Goal: Task Accomplishment & Management: Complete application form

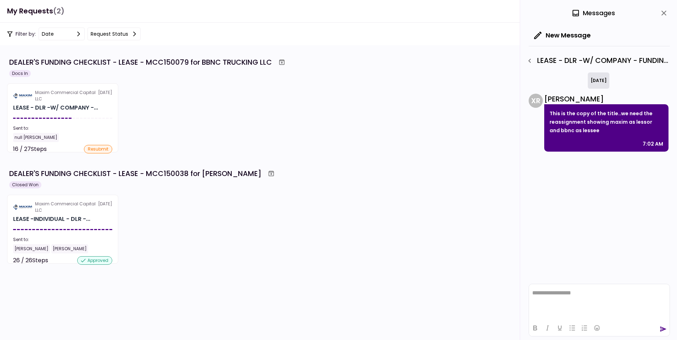
click at [10, 5] on h1 "My Requests (2)" at bounding box center [35, 11] width 57 height 15
click at [35, 18] on header "**********" at bounding box center [338, 11] width 677 height 23
click at [37, 7] on h1 "My Requests (2)" at bounding box center [35, 11] width 57 height 15
click at [21, 34] on div "Filter by: date Request status" at bounding box center [73, 34] width 133 height 13
click at [223, 113] on div "Maxim Commercial Capital LLC [DATE] LEASE - DLR -W/ COMPANY -... Sent to: null …" at bounding box center [338, 118] width 663 height 69
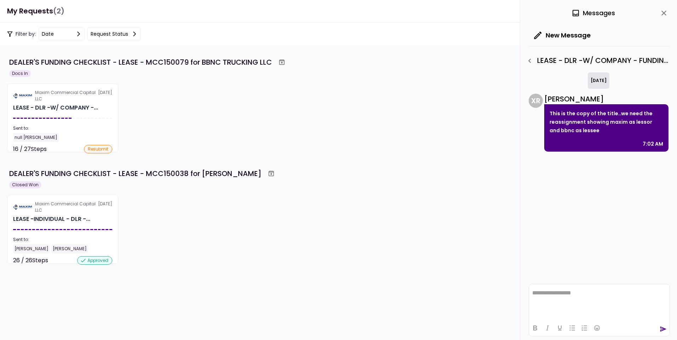
click at [450, 15] on icon "close" at bounding box center [663, 13] width 5 height 5
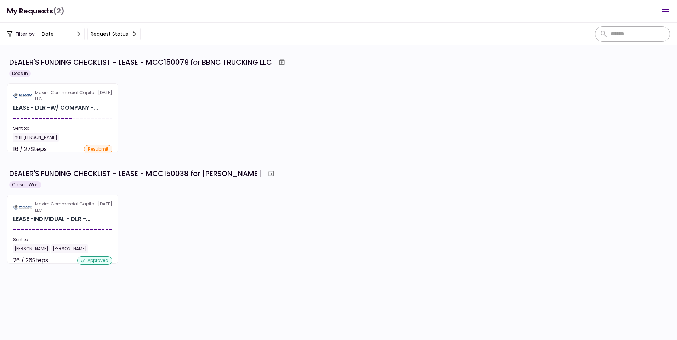
click at [411, 103] on div "Maxim Commercial Capital LLC [DATE] LEASE - DLR -W/ COMPANY -... Sent to: null …" at bounding box center [338, 118] width 663 height 69
click at [105, 35] on button "Request status" at bounding box center [113, 34] width 53 height 13
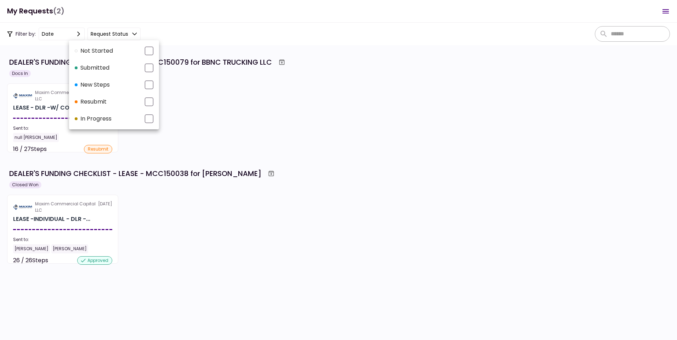
click at [66, 35] on div at bounding box center [338, 170] width 677 height 340
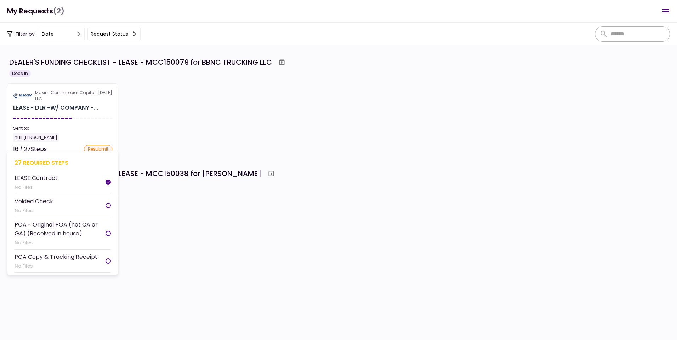
click at [42, 86] on section "Maxim Commercial Capital LLC [DATE] LEASE - DLR -W/ COMPANY -... Sent to: null …" at bounding box center [62, 118] width 111 height 69
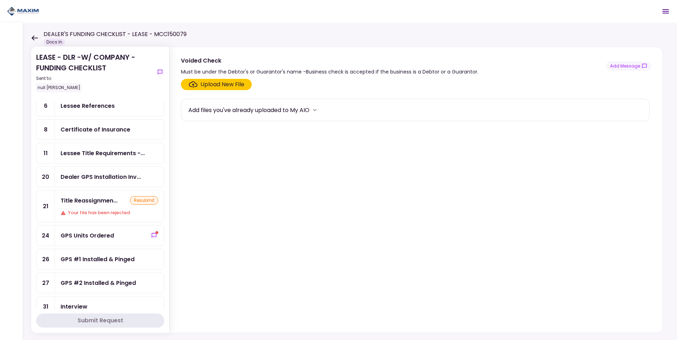
scroll to position [106, 0]
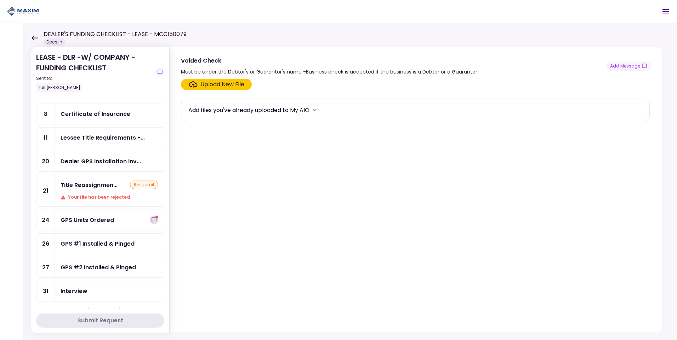
click at [153, 213] on icon "show-messages" at bounding box center [154, 220] width 6 height 6
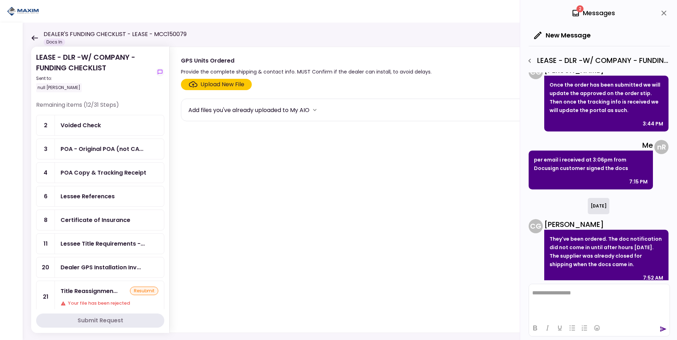
click at [450, 14] on div "2 Messages" at bounding box center [593, 13] width 44 height 11
click at [450, 12] on icon "close" at bounding box center [663, 13] width 8 height 8
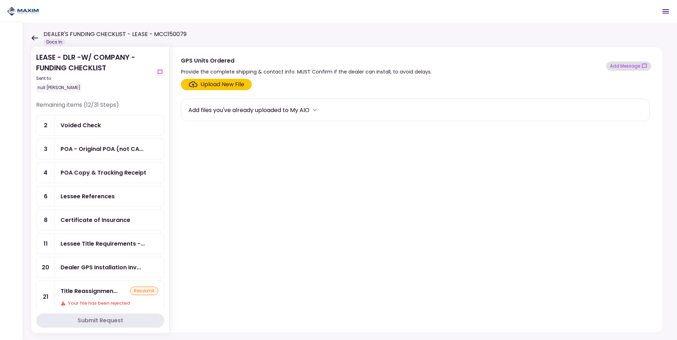
click at [450, 64] on button "Add Message" at bounding box center [628, 66] width 45 height 9
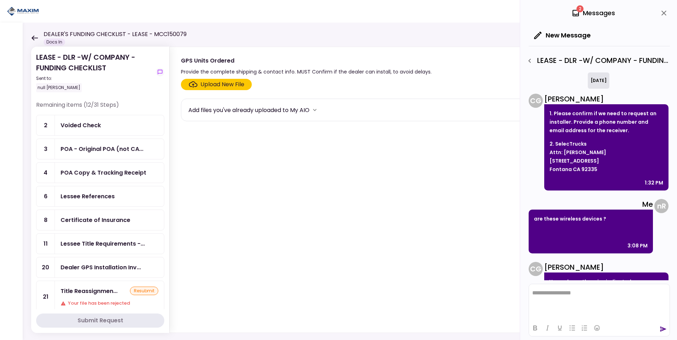
scroll to position [513, 0]
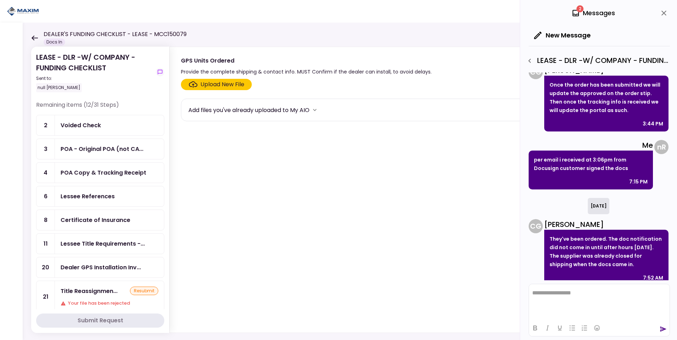
drag, startPoint x: 600, startPoint y: 15, endPoint x: 581, endPoint y: 15, distance: 19.1
click at [450, 15] on div "2 Messages" at bounding box center [593, 13] width 44 height 11
click at [450, 13] on icon at bounding box center [575, 13] width 8 height 8
click at [450, 11] on icon "close" at bounding box center [663, 13] width 8 height 8
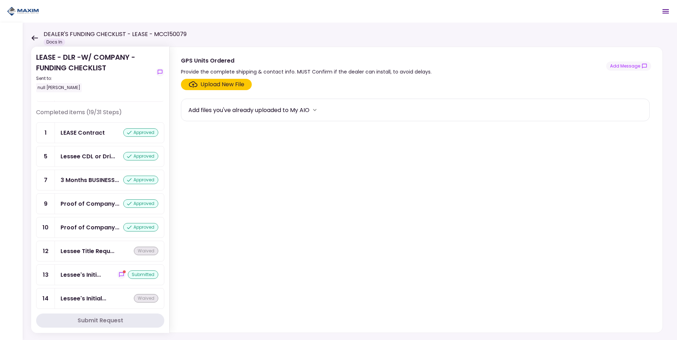
scroll to position [460, 0]
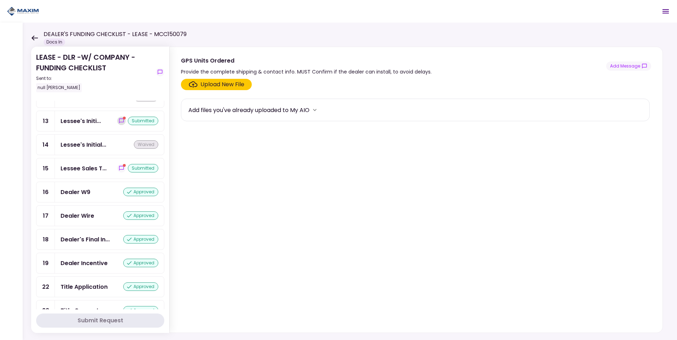
click at [120, 122] on icon "show-messages" at bounding box center [121, 121] width 5 height 5
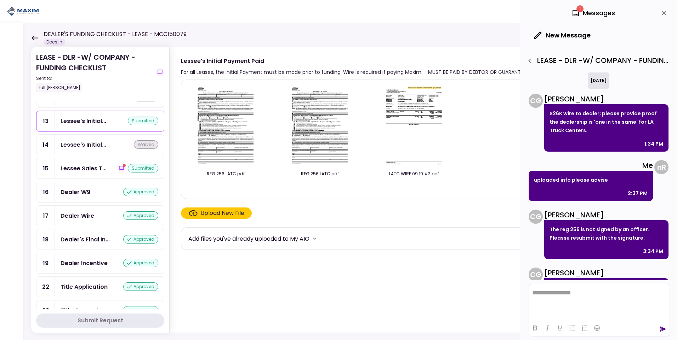
scroll to position [162, 0]
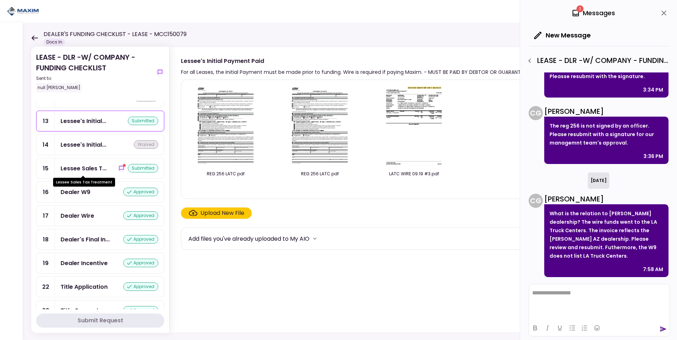
click at [86, 173] on div "Lessee Sales T..." at bounding box center [84, 168] width 46 height 9
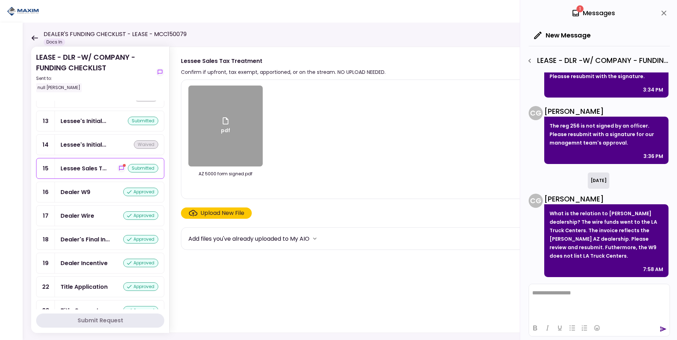
click at [119, 170] on icon "show-messages" at bounding box center [122, 169] width 6 height 6
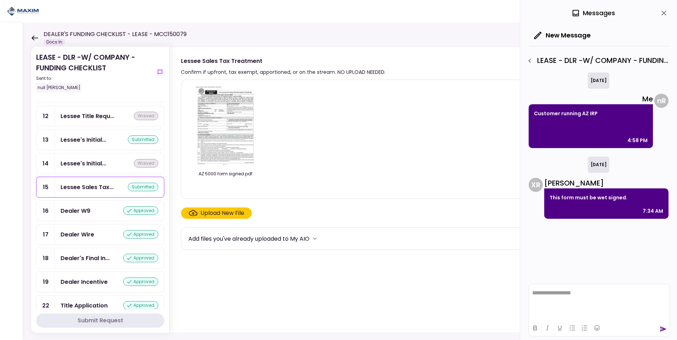
scroll to position [460, 0]
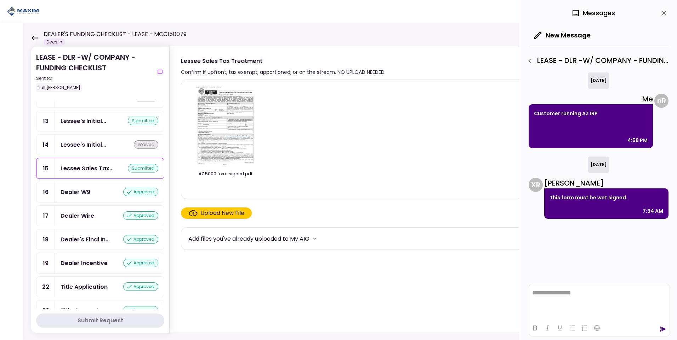
click at [92, 193] on div "Dealer W9 approved" at bounding box center [110, 192] width 98 height 9
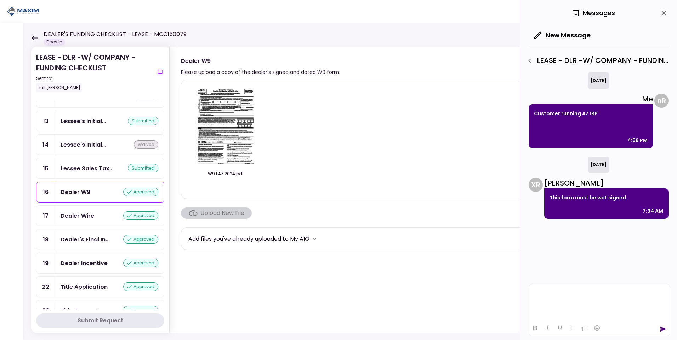
scroll to position [484, 0]
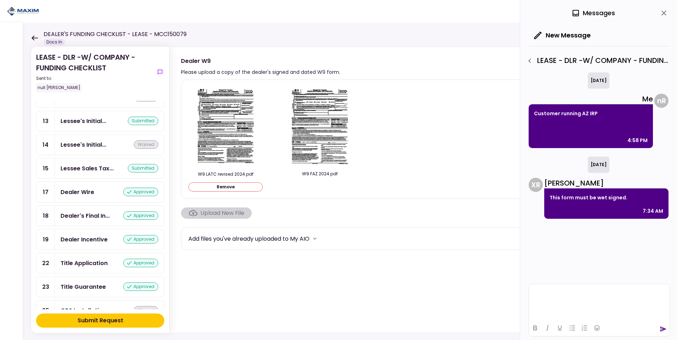
click at [92, 193] on div "Dealer Wire" at bounding box center [78, 192] width 34 height 9
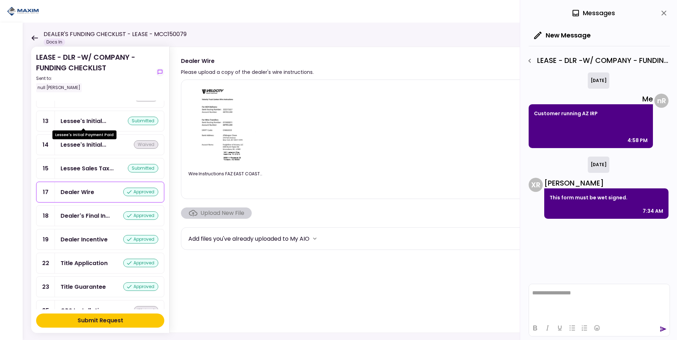
click at [91, 122] on div "Lessee's Initial..." at bounding box center [84, 121] width 46 height 9
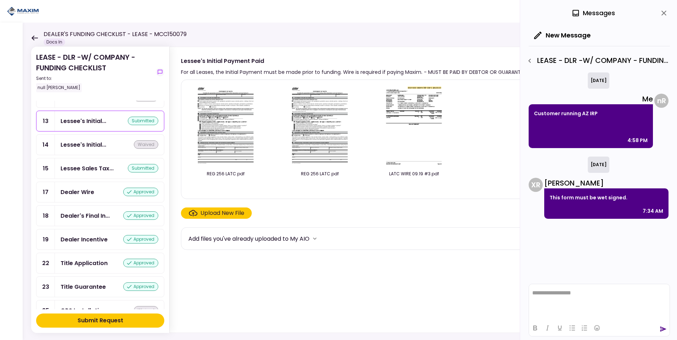
click at [132, 119] on div "submitted" at bounding box center [143, 121] width 30 height 8
click at [123, 116] on div "Lessee's Initial... submitted" at bounding box center [109, 121] width 109 height 20
click at [450, 61] on icon "button" at bounding box center [529, 61] width 8 height 8
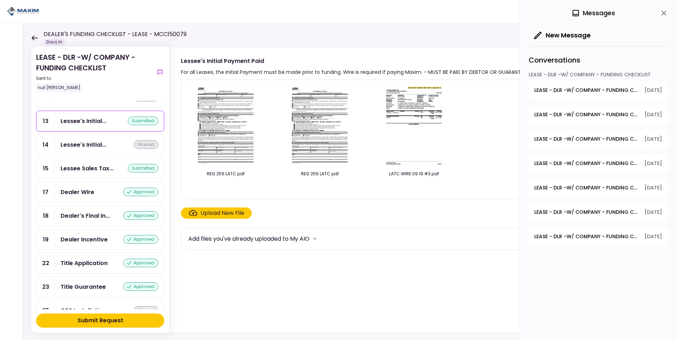
click at [450, 88] on span "LEASE - DLR -W/ COMPANY - FUNDING CHECKLIST - Lessee's Initial Payment Paid" at bounding box center [586, 90] width 105 height 7
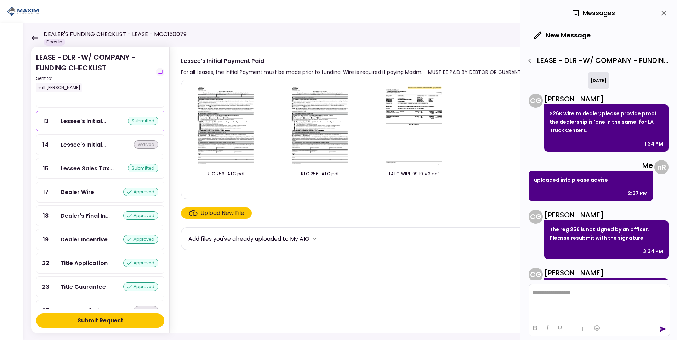
scroll to position [162, 0]
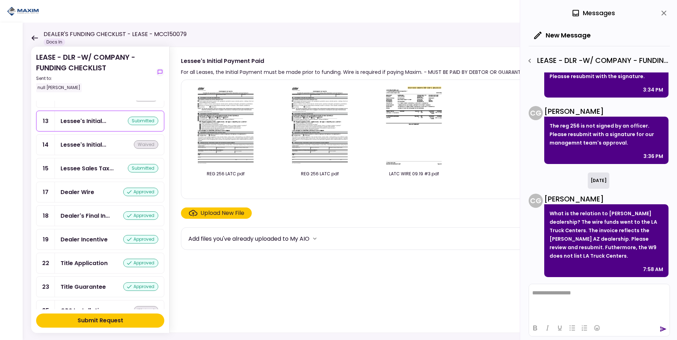
click at [231, 142] on img at bounding box center [225, 126] width 63 height 81
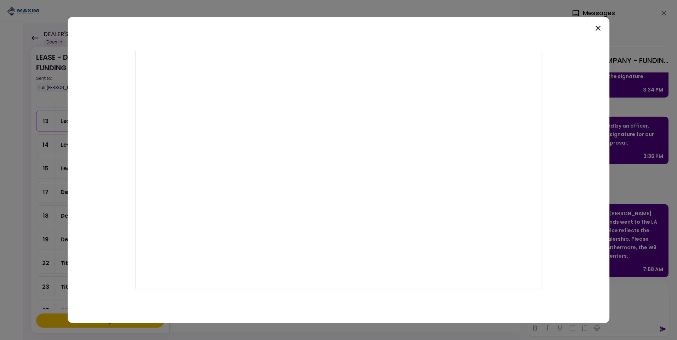
click at [450, 28] on icon at bounding box center [597, 28] width 5 height 5
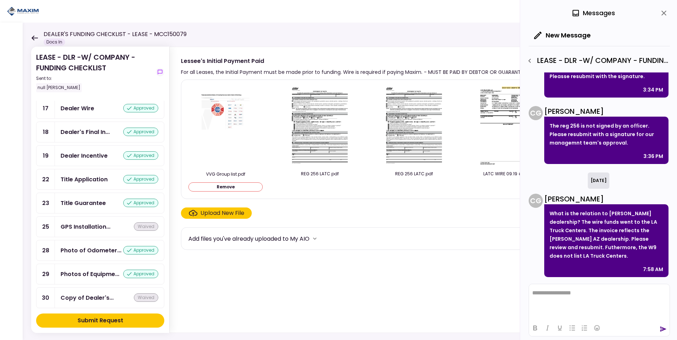
scroll to position [573, 0]
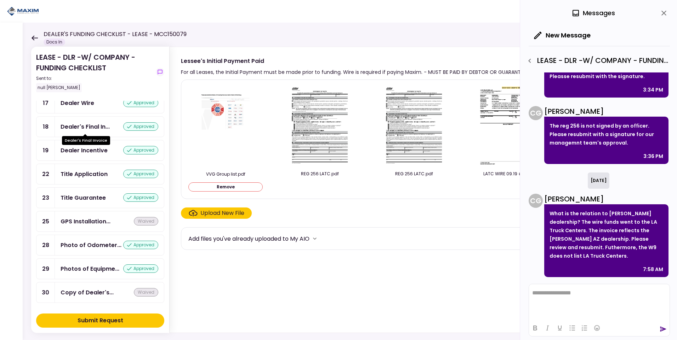
click at [81, 128] on div "Dealer's Final In..." at bounding box center [85, 126] width 49 height 9
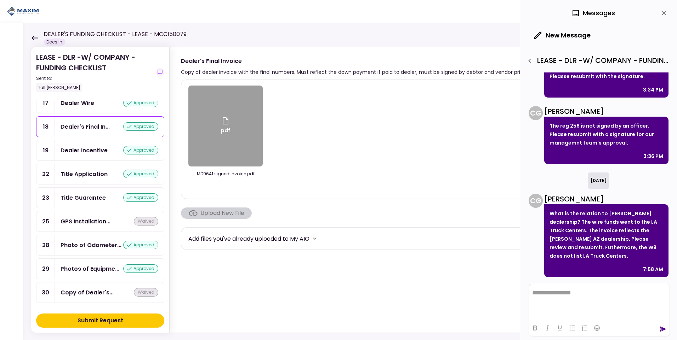
click at [222, 138] on div "pdf" at bounding box center [225, 126] width 74 height 81
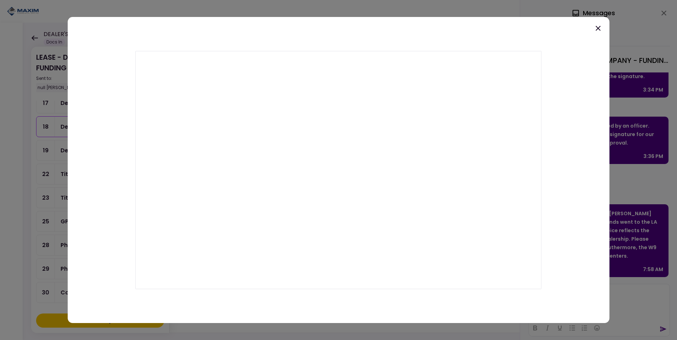
click at [450, 29] on icon at bounding box center [597, 28] width 5 height 5
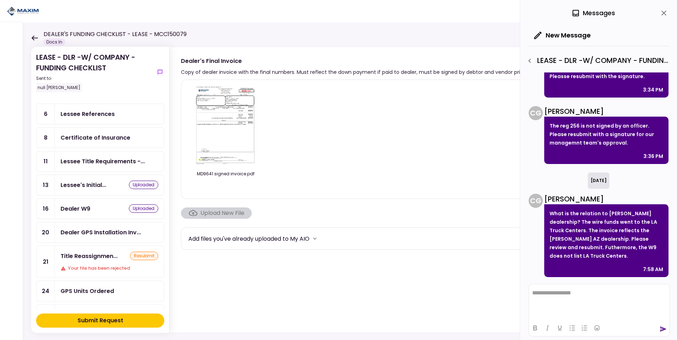
scroll to position [42, 0]
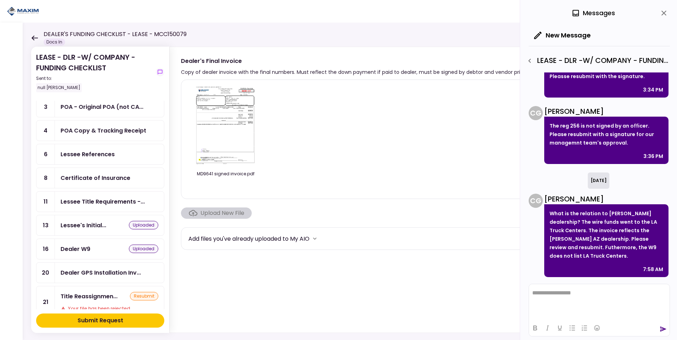
click at [102, 213] on div "Lessee's Initial... uploaded" at bounding box center [109, 226] width 109 height 20
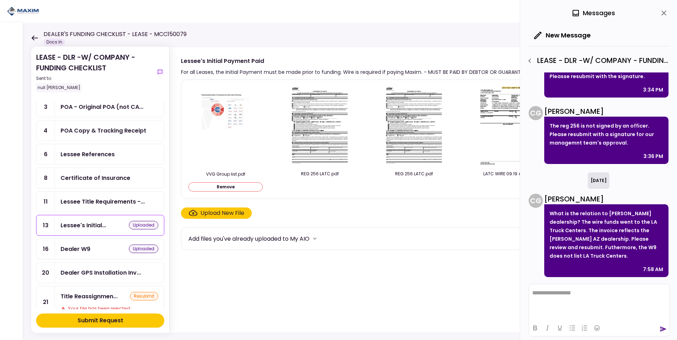
click at [450, 213] on html "**********" at bounding box center [599, 294] width 141 height 18
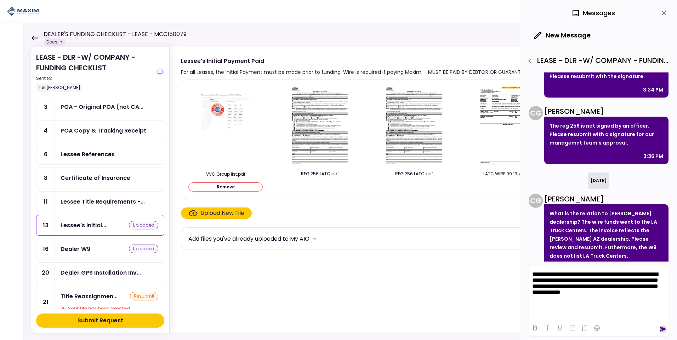
click at [450, 213] on icon "send" at bounding box center [662, 329] width 7 height 7
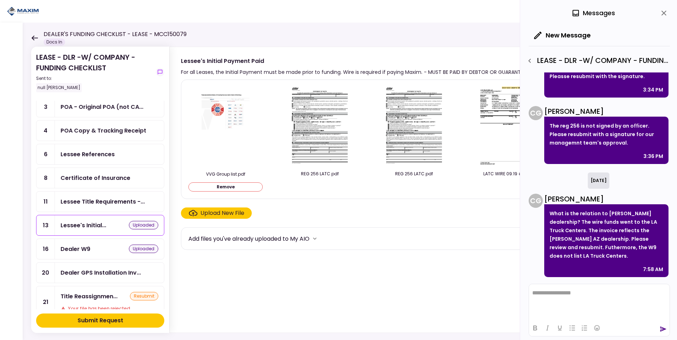
scroll to position [245, 0]
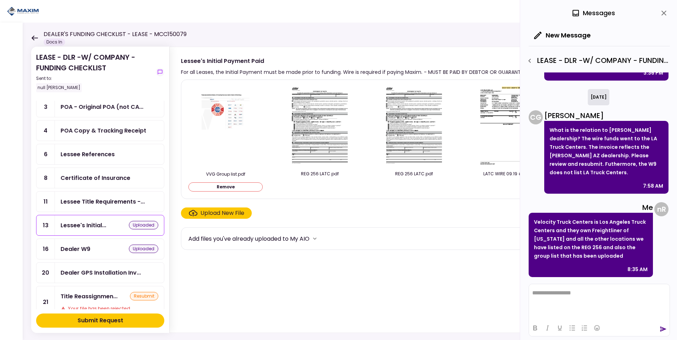
click at [130, 213] on button "Submit Request" at bounding box center [100, 321] width 128 height 14
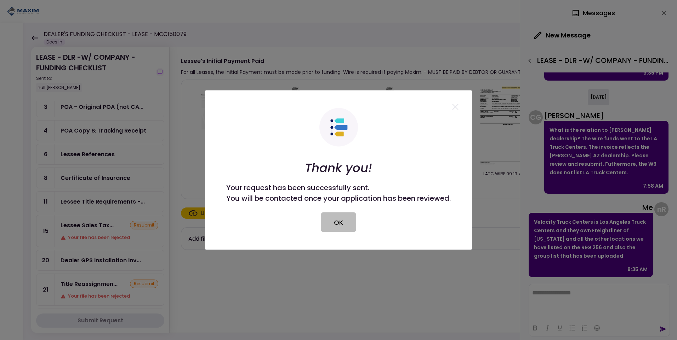
click at [346, 213] on button "OK" at bounding box center [338, 223] width 35 height 20
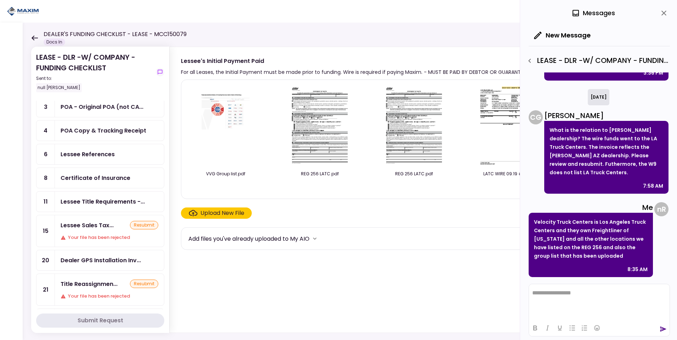
click at [31, 38] on icon at bounding box center [34, 37] width 7 height 5
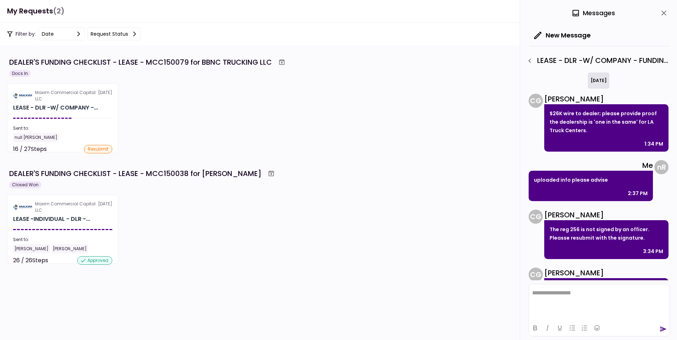
scroll to position [245, 0]
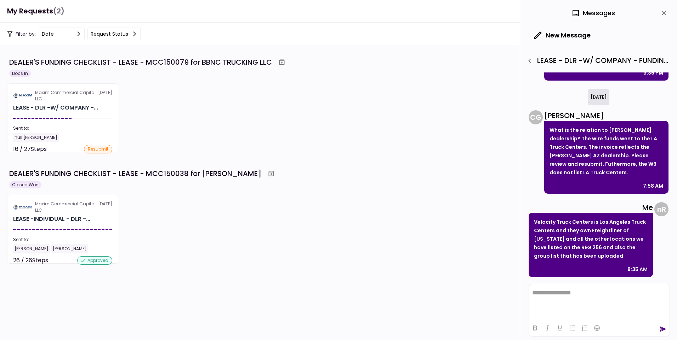
click at [450, 11] on icon "close" at bounding box center [663, 13] width 8 height 8
